Goal: Task Accomplishment & Management: Use online tool/utility

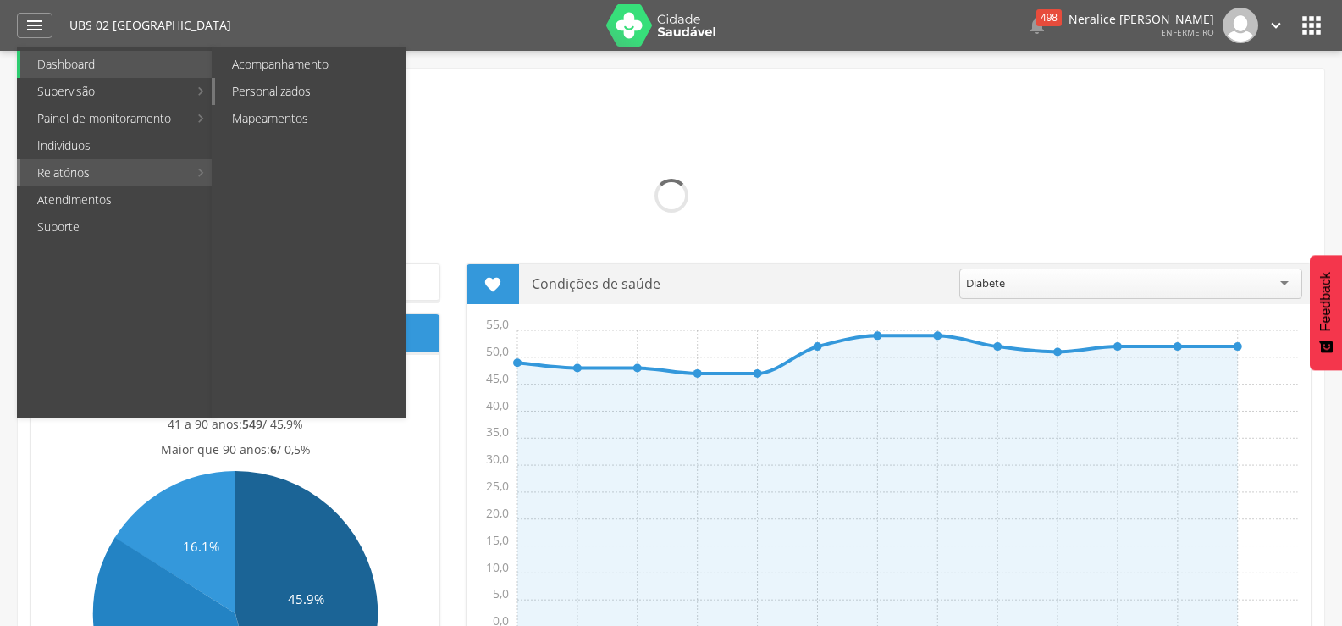
click at [287, 91] on link "Personalizados" at bounding box center [310, 91] width 190 height 27
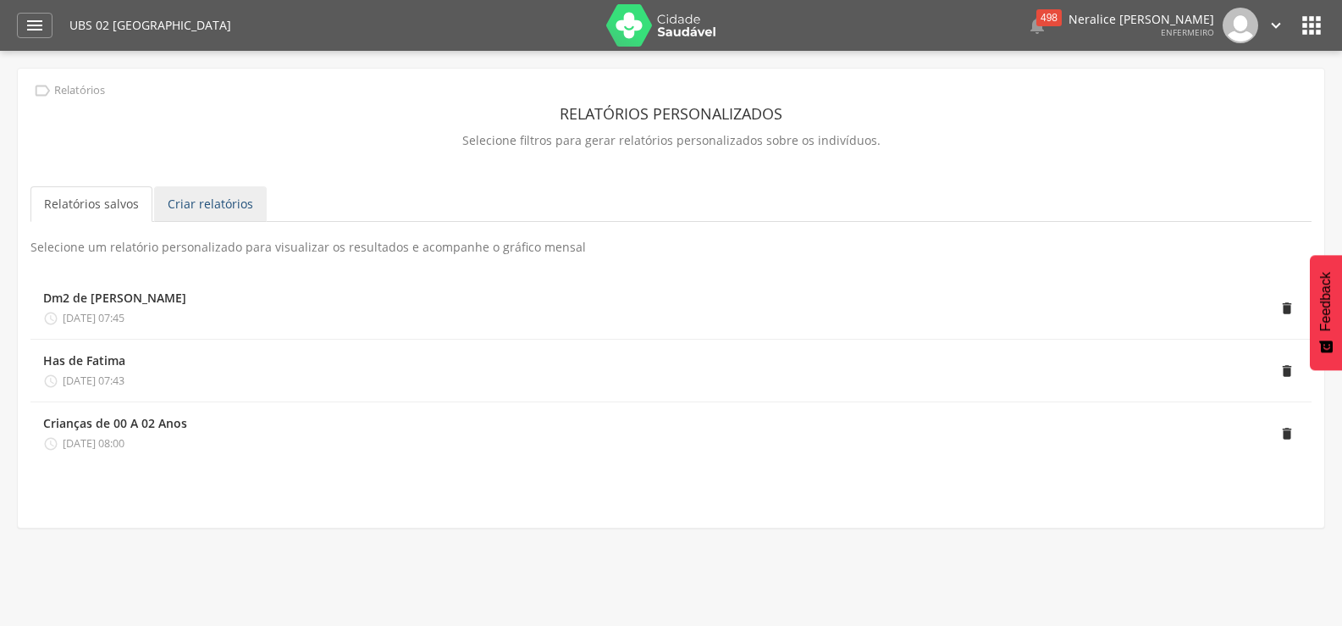
click at [194, 199] on link "Criar relatórios" at bounding box center [210, 204] width 113 height 36
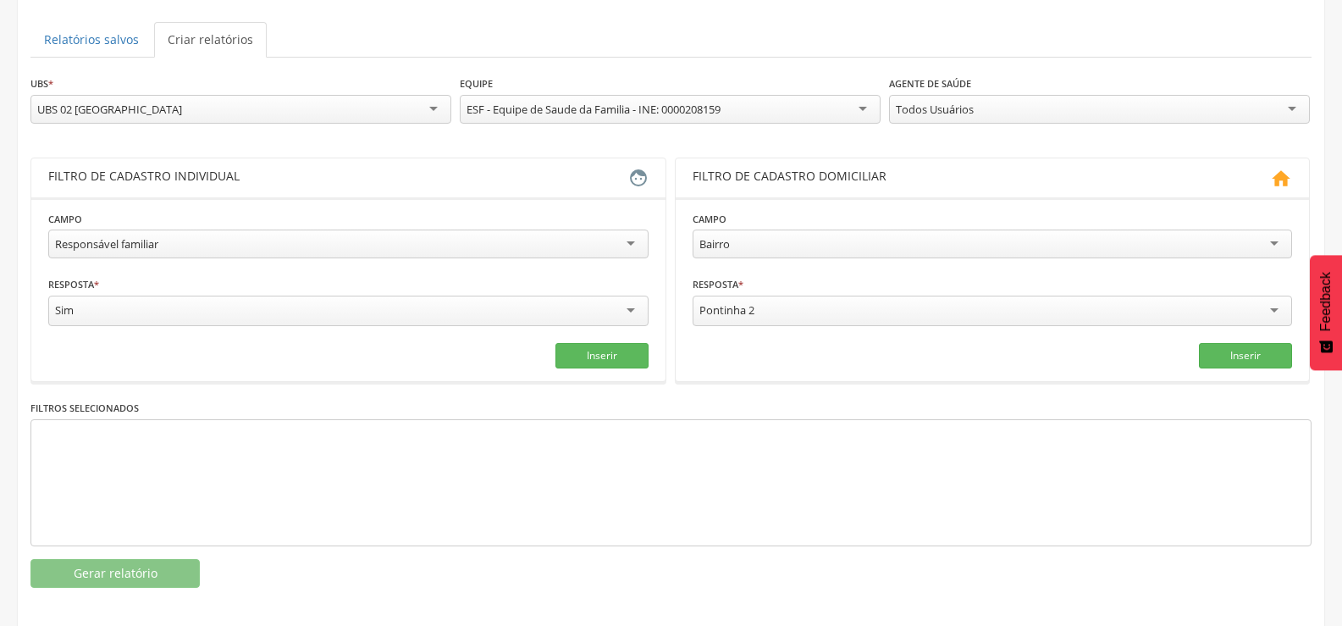
scroll to position [172, 0]
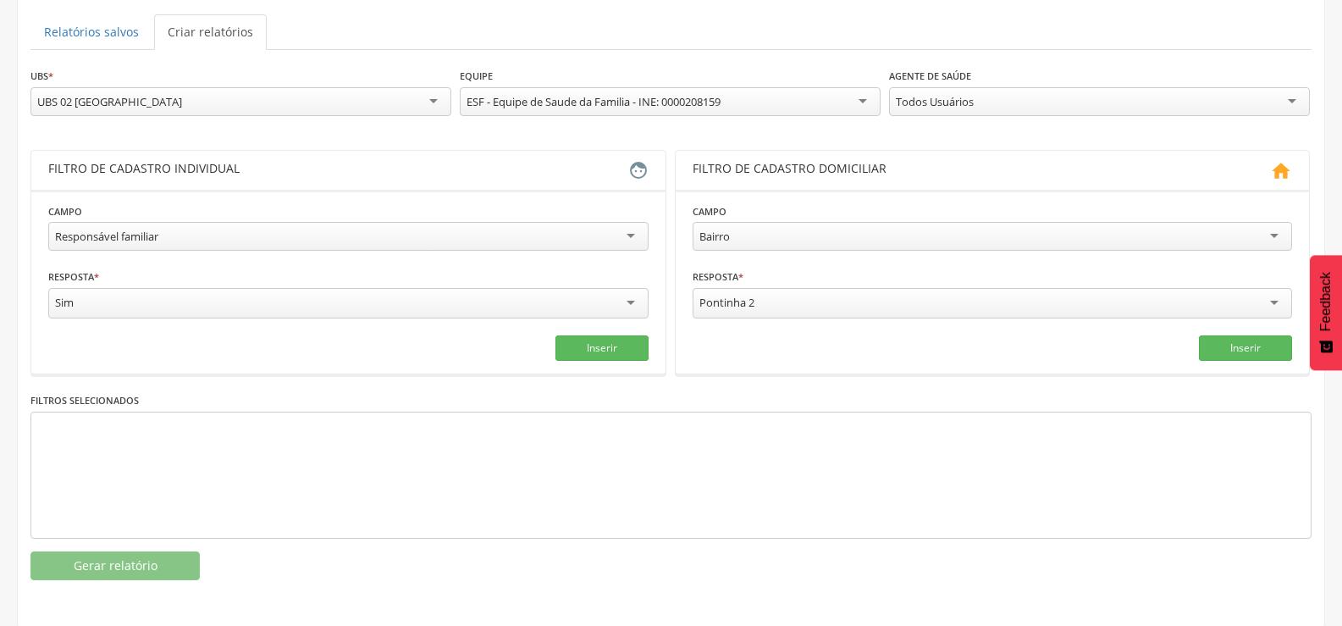
click at [233, 233] on div "Responsável familiar" at bounding box center [348, 236] width 600 height 29
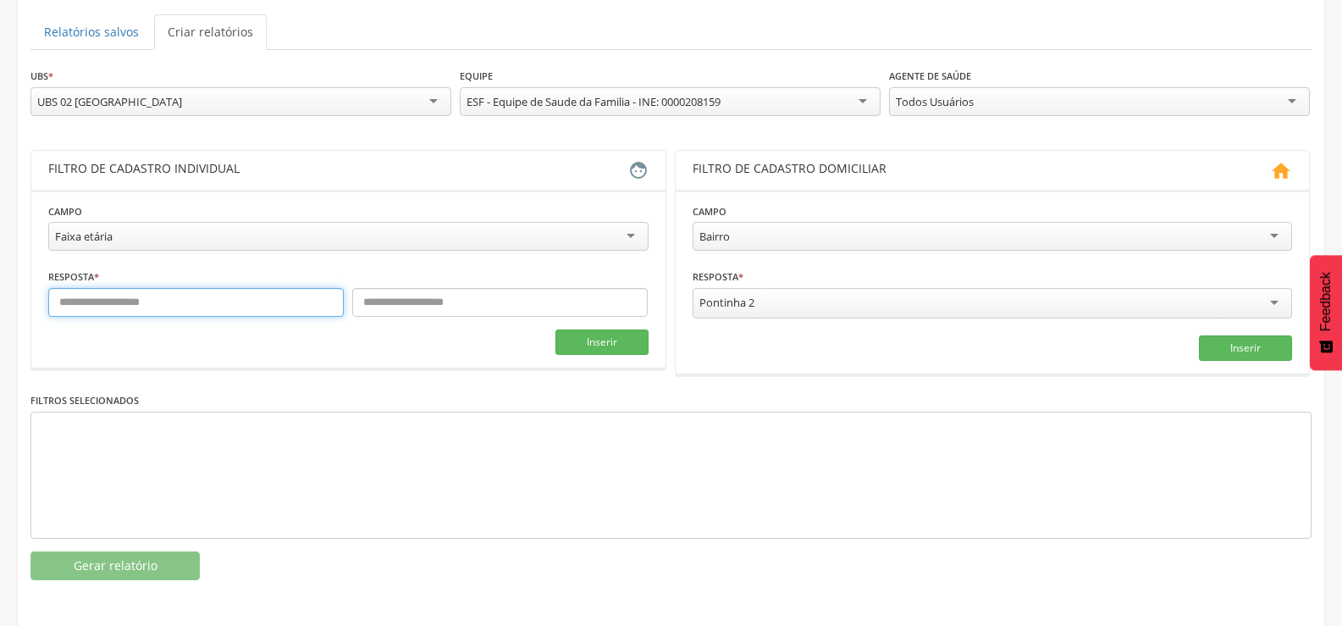
click at [110, 301] on input "text" at bounding box center [195, 302] width 295 height 29
type input "*"
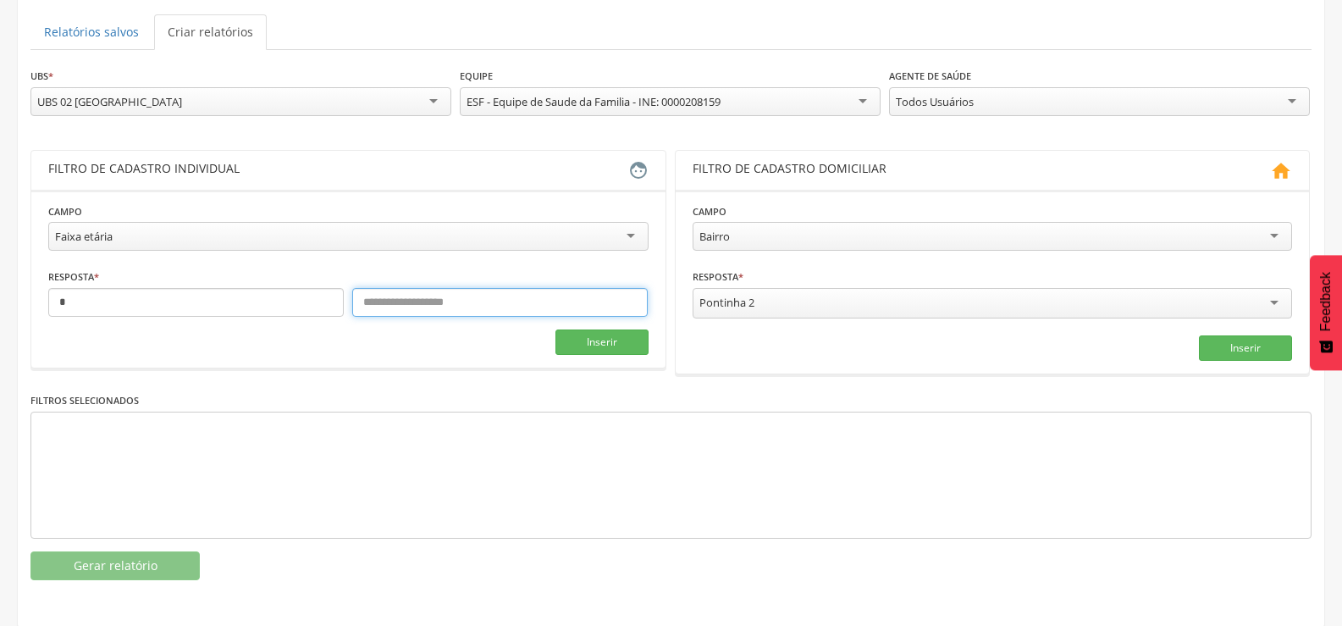
click at [389, 302] on input "text" at bounding box center [499, 302] width 295 height 29
type input "**"
click at [619, 334] on button "Inserir" at bounding box center [601, 341] width 93 height 25
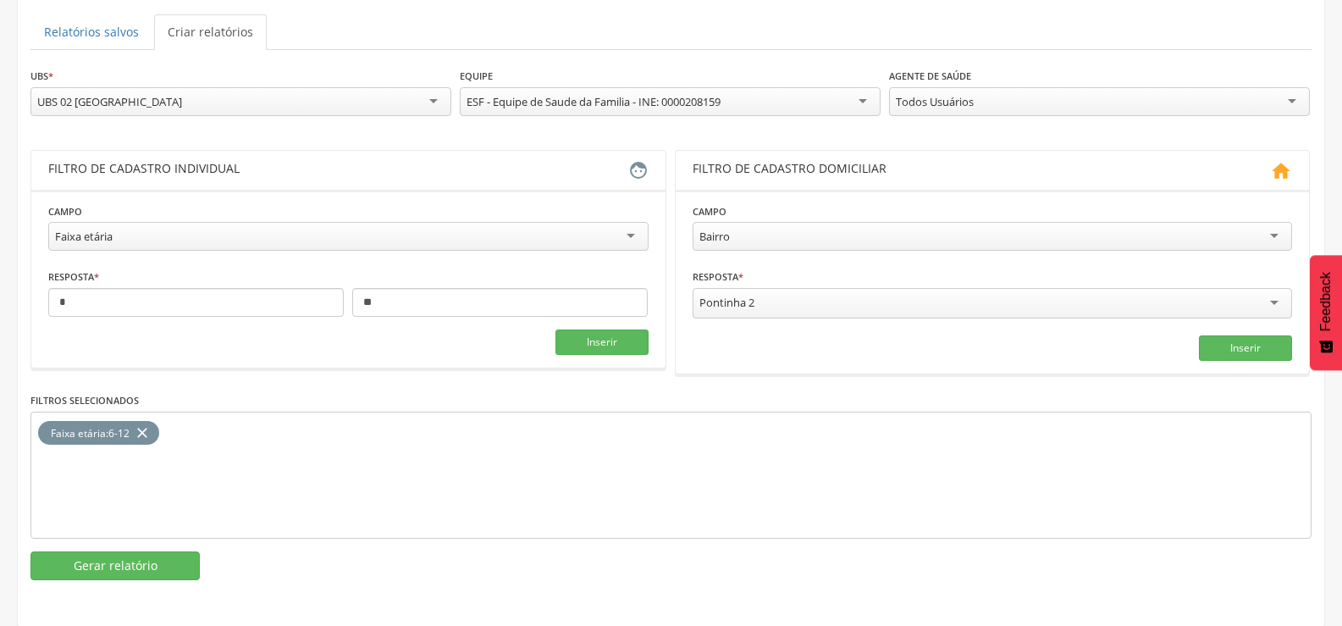
click at [788, 298] on div "Pontinha 2" at bounding box center [993, 303] width 600 height 30
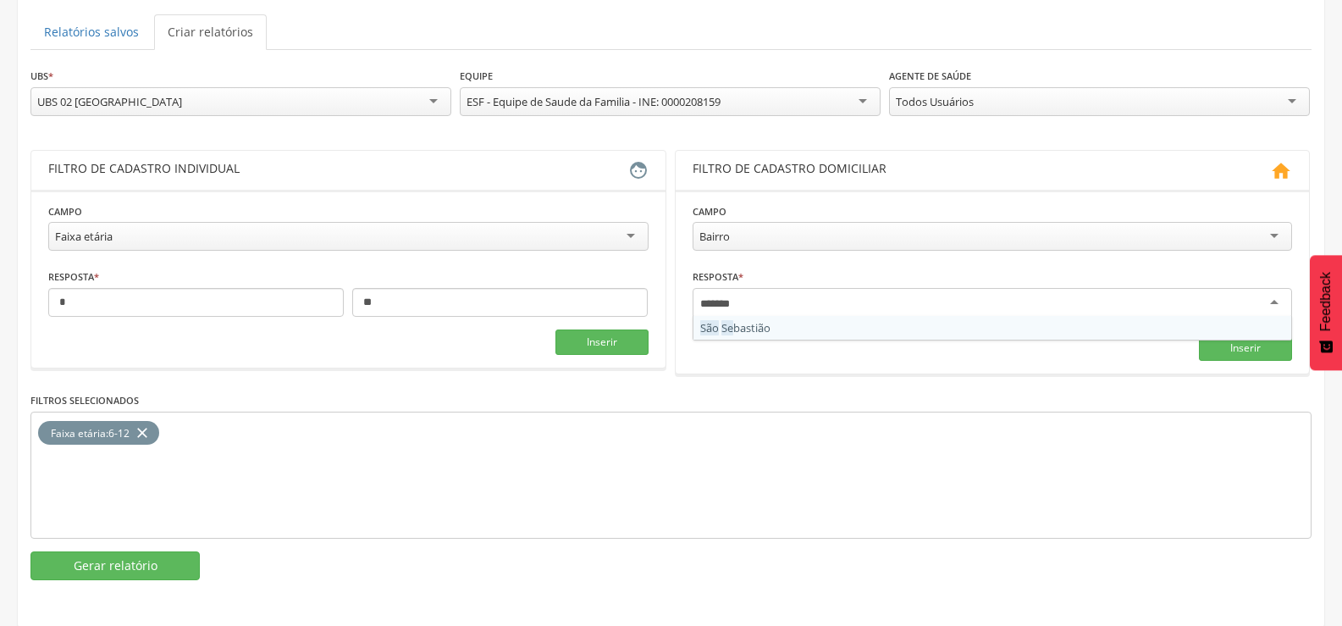
type input "********"
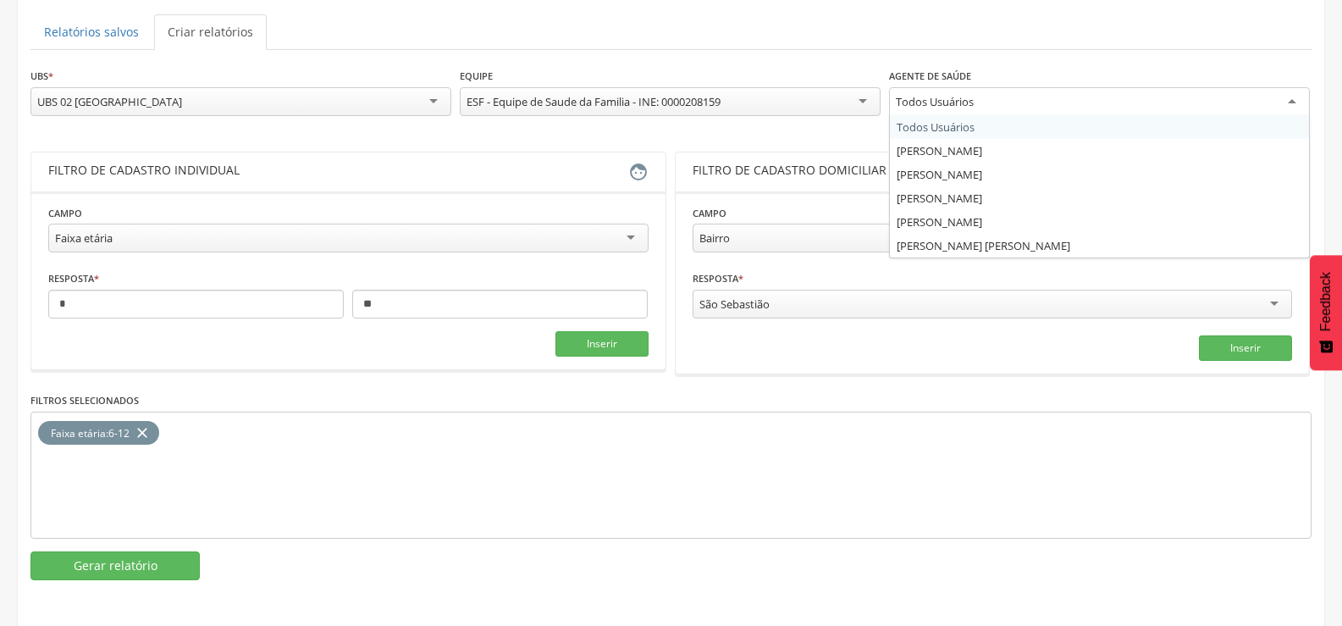
click at [932, 104] on div "Todos Usuários" at bounding box center [935, 101] width 78 height 15
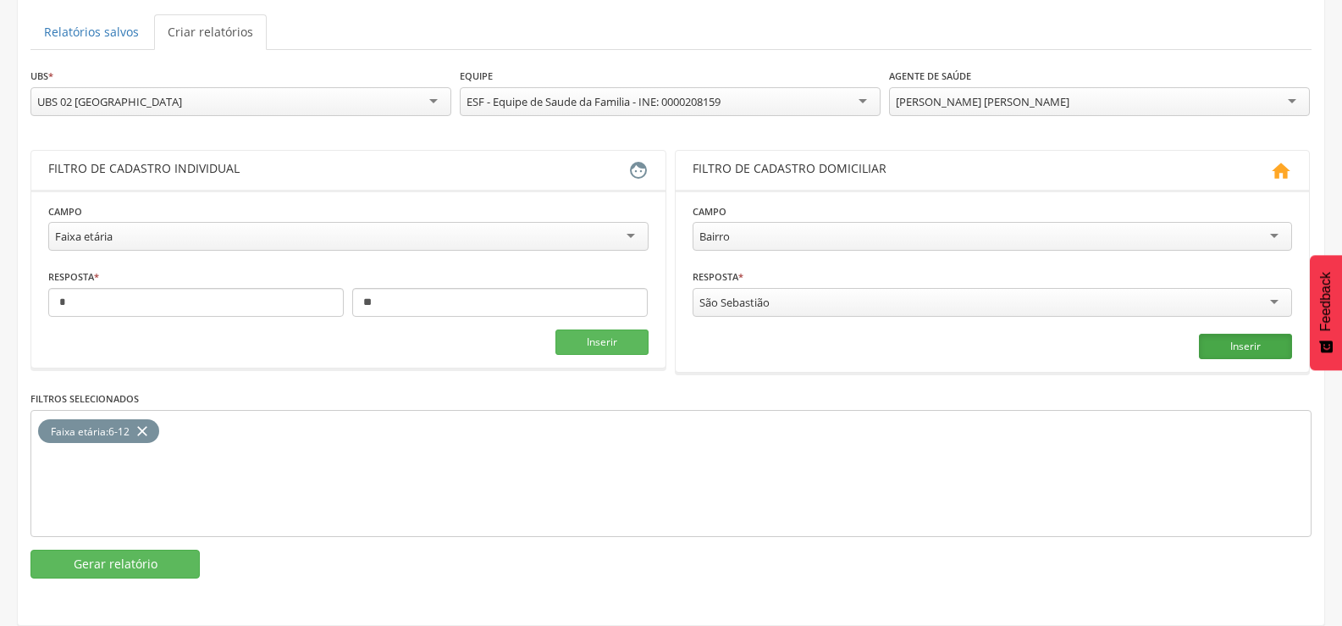
click at [1222, 348] on button "Inserir" at bounding box center [1245, 346] width 93 height 25
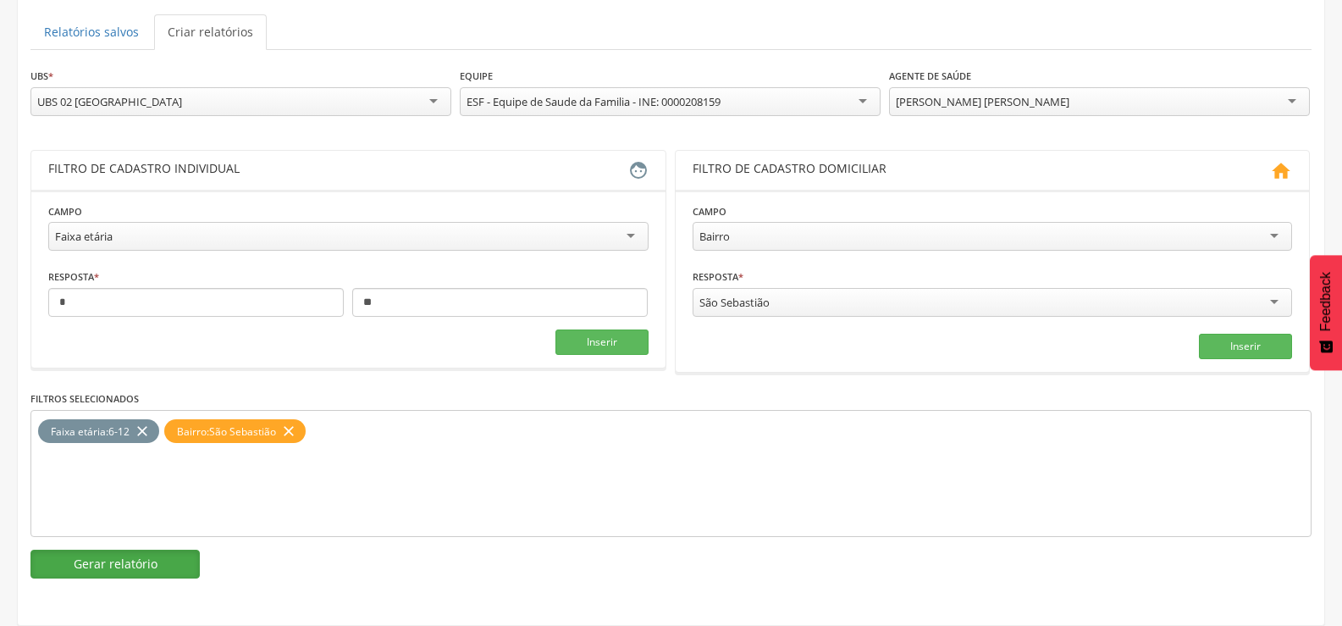
click at [124, 551] on button "Gerar relatório" at bounding box center [114, 563] width 169 height 29
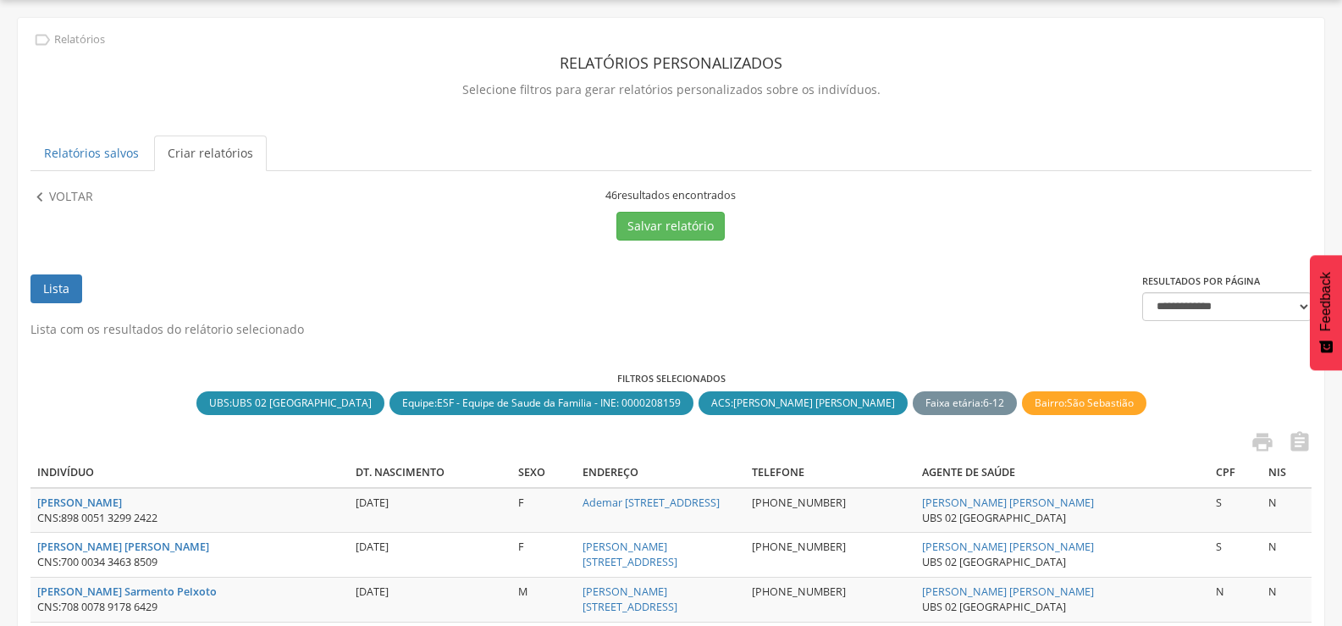
scroll to position [172, 0]
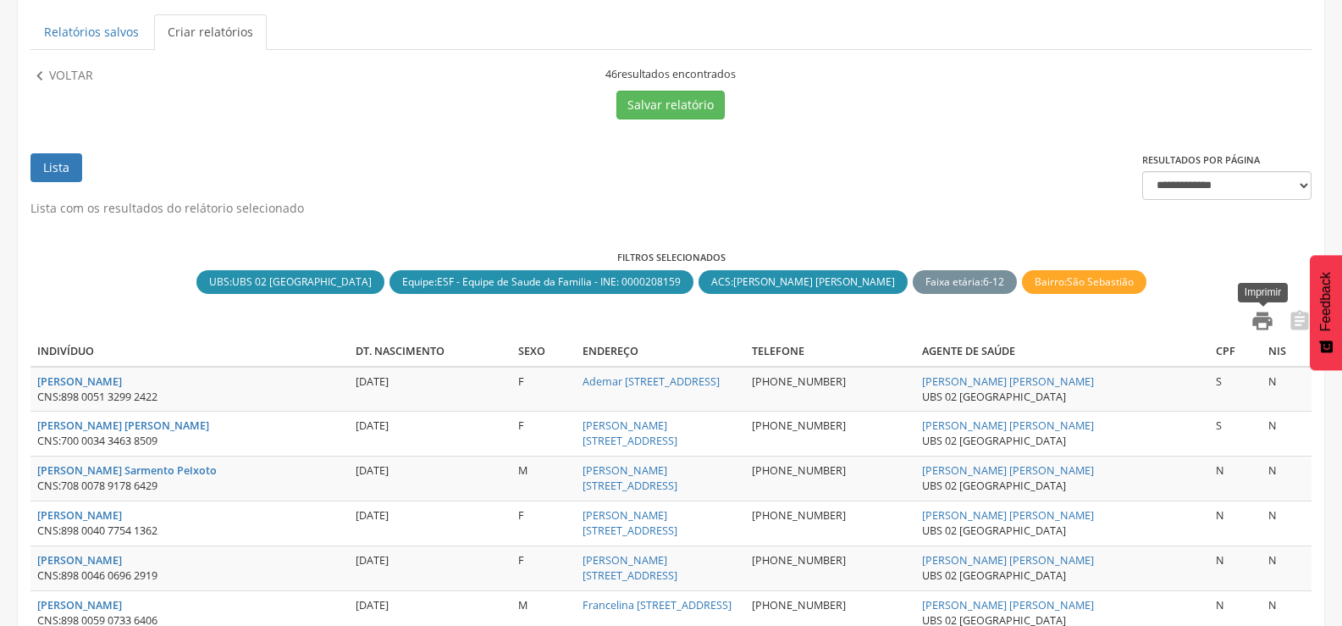
click at [1256, 317] on icon "" at bounding box center [1262, 321] width 24 height 24
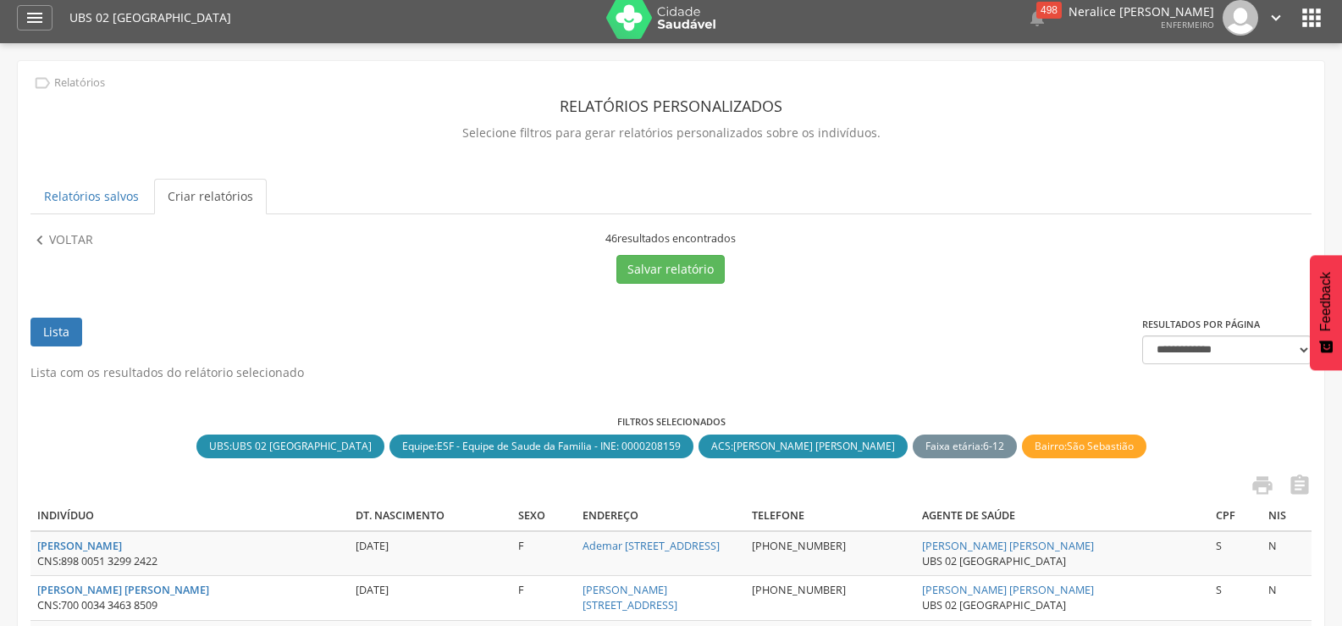
scroll to position [3, 0]
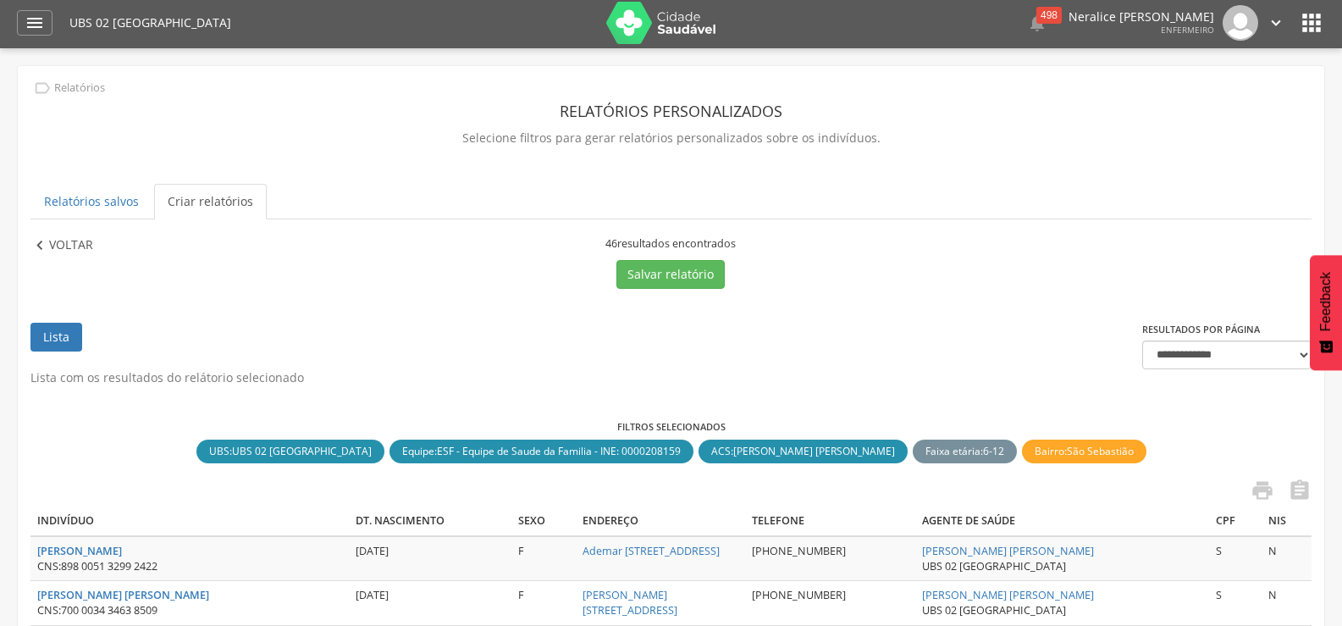
click at [60, 239] on p "Voltar" at bounding box center [71, 245] width 44 height 19
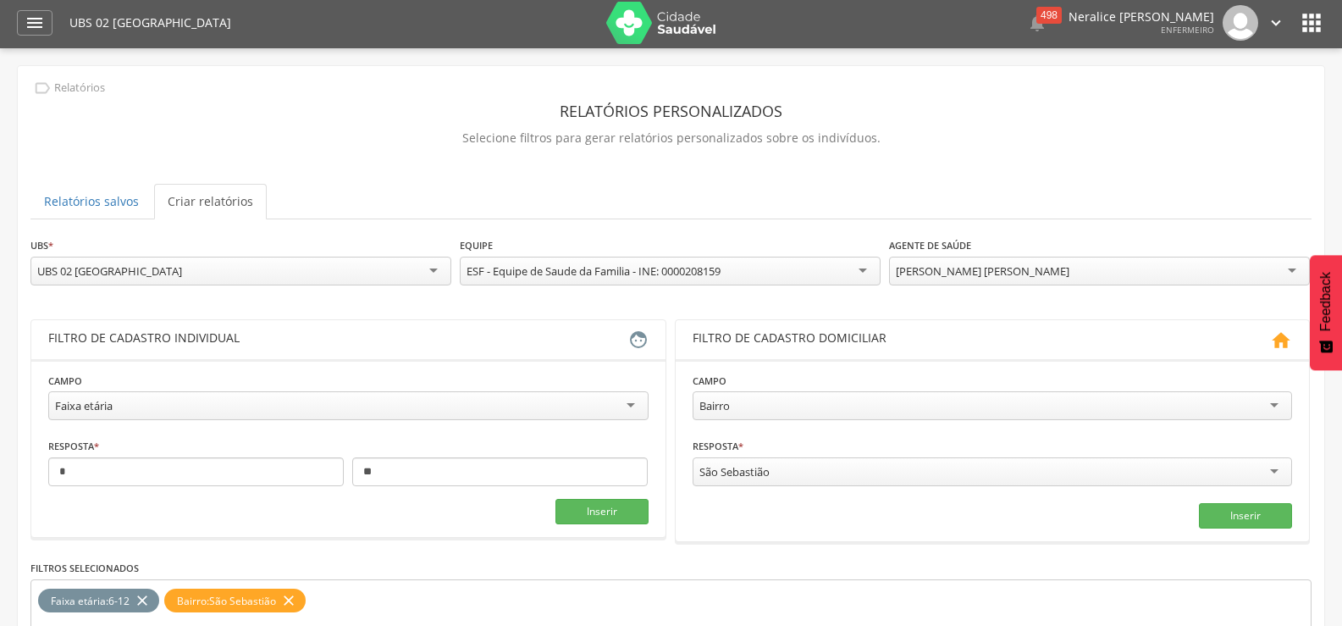
click at [1145, 270] on div "[PERSON_NAME] [PERSON_NAME]" at bounding box center [1099, 271] width 421 height 29
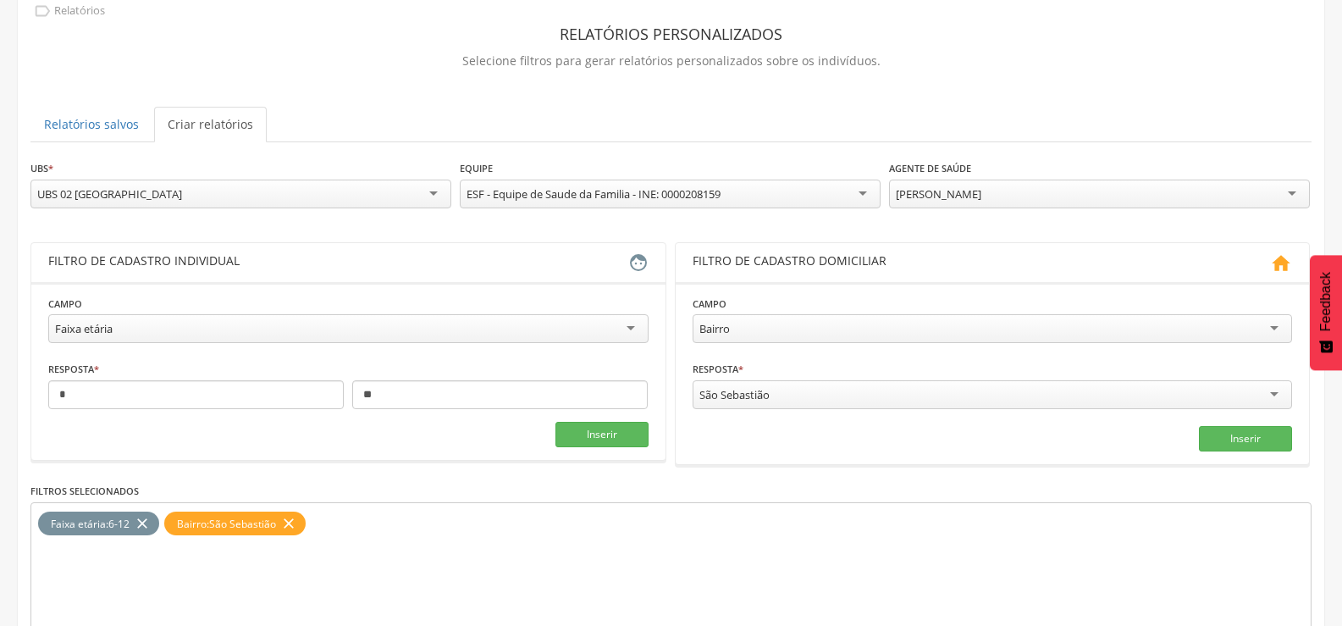
scroll to position [172, 0]
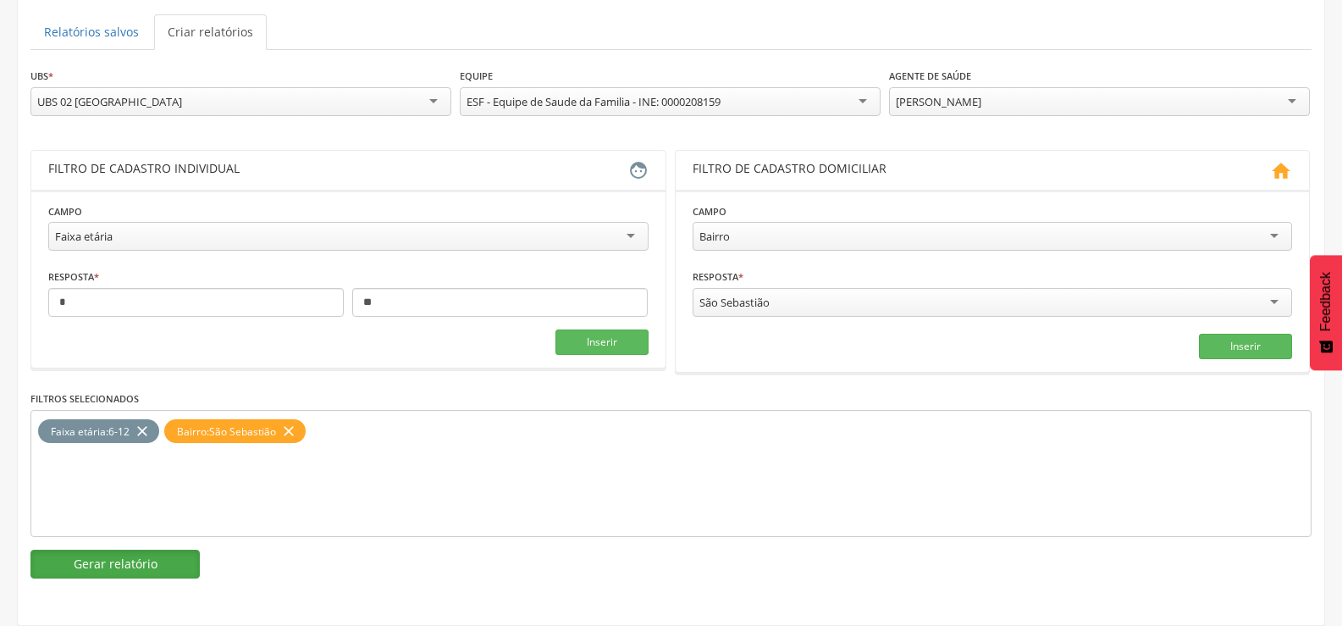
click at [124, 571] on button "Gerar relatório" at bounding box center [114, 563] width 169 height 29
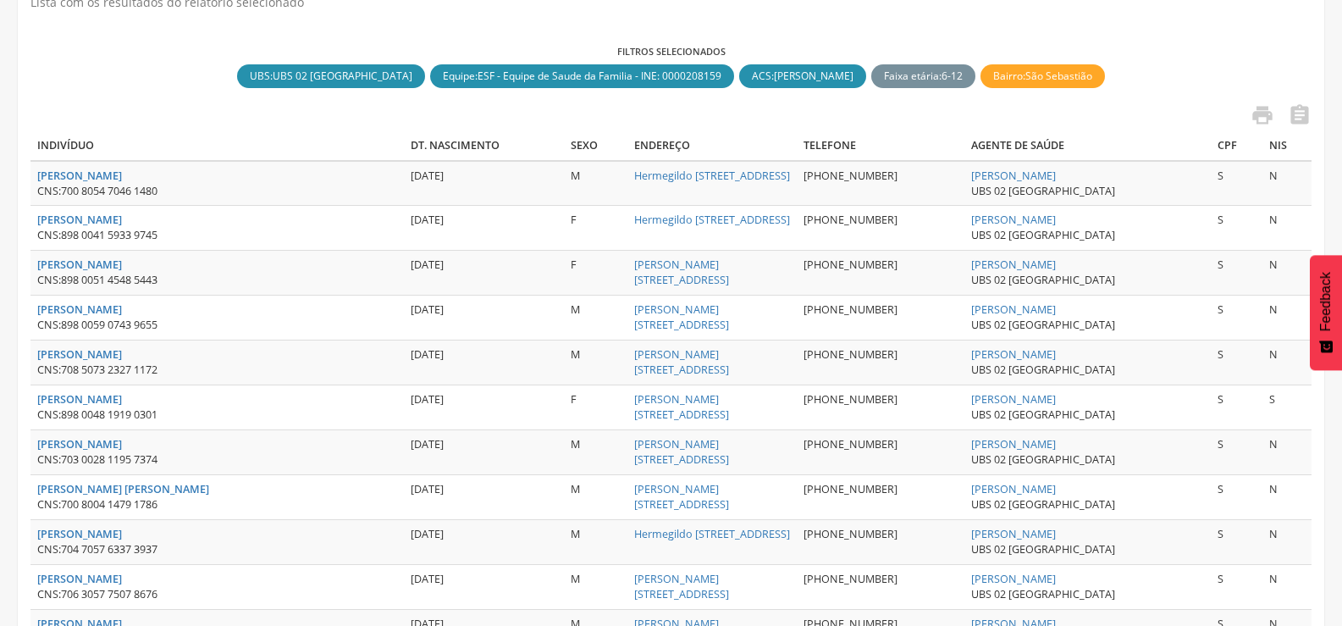
scroll to position [3, 0]
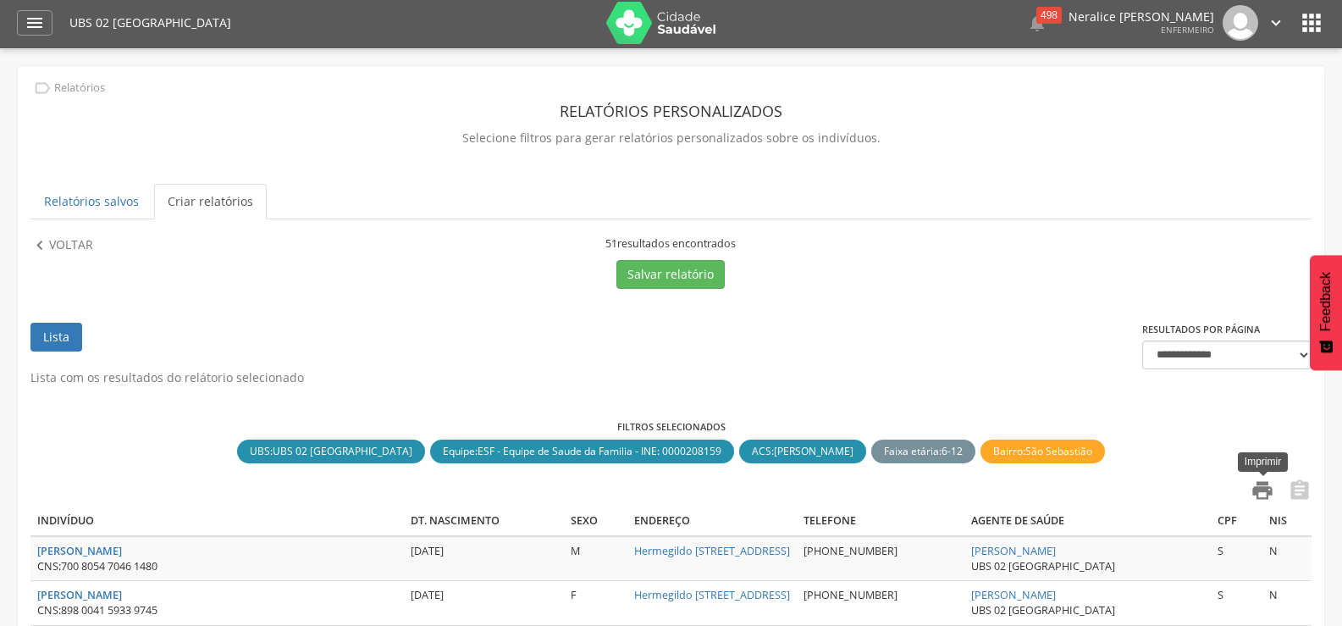
click at [1272, 492] on icon "" at bounding box center [1262, 490] width 24 height 24
